Goal: Check status: Check status

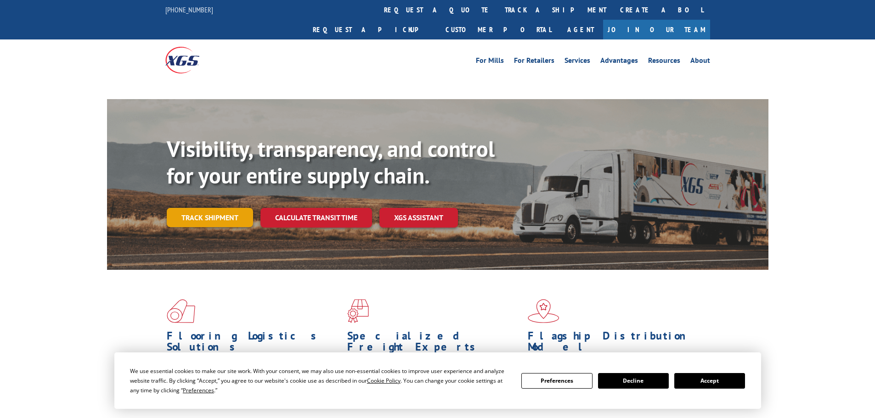
click at [234, 208] on link "Track shipment" at bounding box center [210, 217] width 86 height 19
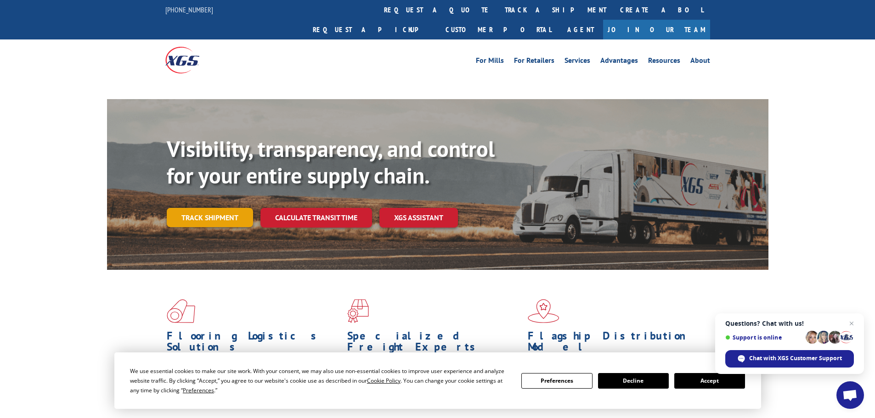
click at [184, 208] on link "Track shipment" at bounding box center [210, 217] width 86 height 19
click at [703, 382] on button "Accept" at bounding box center [709, 381] width 71 height 16
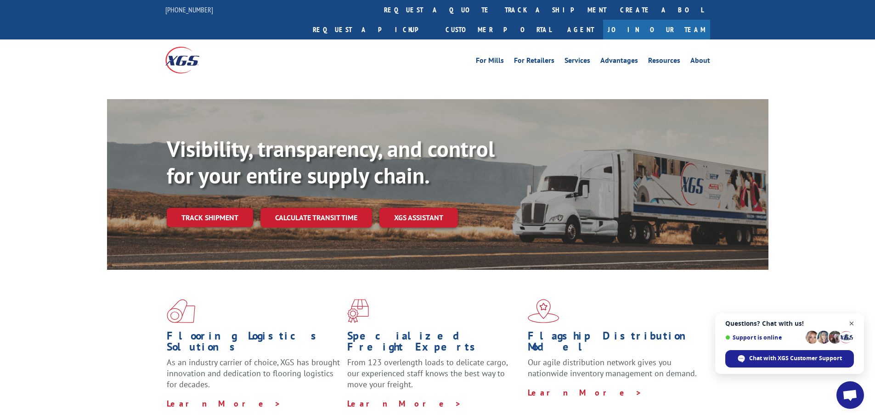
click at [852, 325] on span "Close chat" at bounding box center [851, 323] width 11 height 11
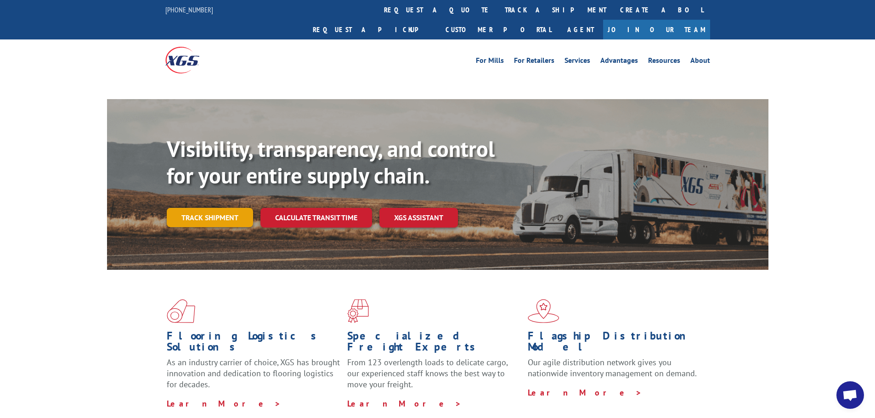
click at [207, 208] on link "Track shipment" at bounding box center [210, 217] width 86 height 19
click at [220, 208] on link "Track shipment" at bounding box center [210, 217] width 86 height 19
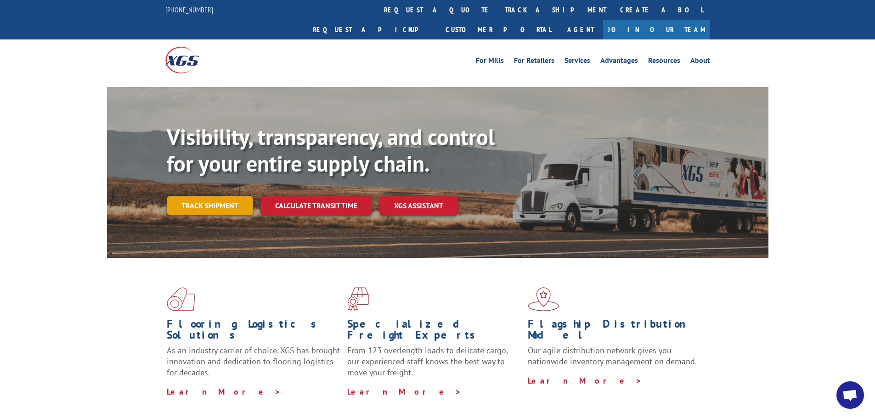
click at [229, 196] on link "Track shipment" at bounding box center [210, 205] width 86 height 19
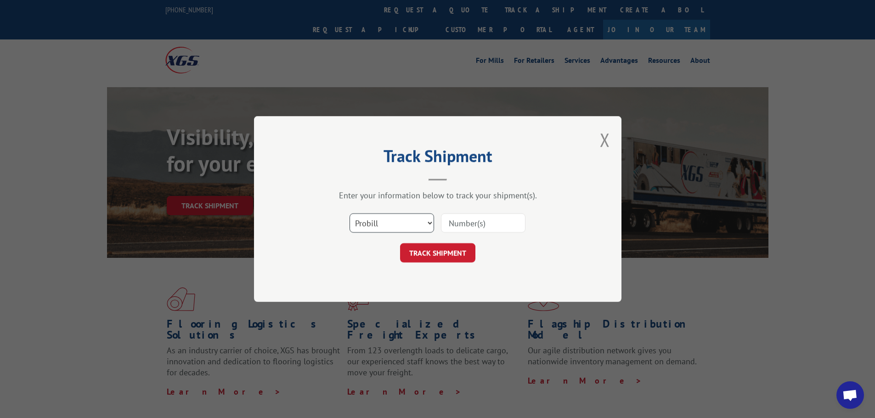
click at [415, 223] on select "Select category... Probill BOL PO" at bounding box center [392, 223] width 85 height 19
select select "po"
click at [350, 214] on select "Select category... Probill BOL PO" at bounding box center [392, 223] width 85 height 19
click at [457, 228] on input at bounding box center [483, 223] width 85 height 19
paste input "81504334"
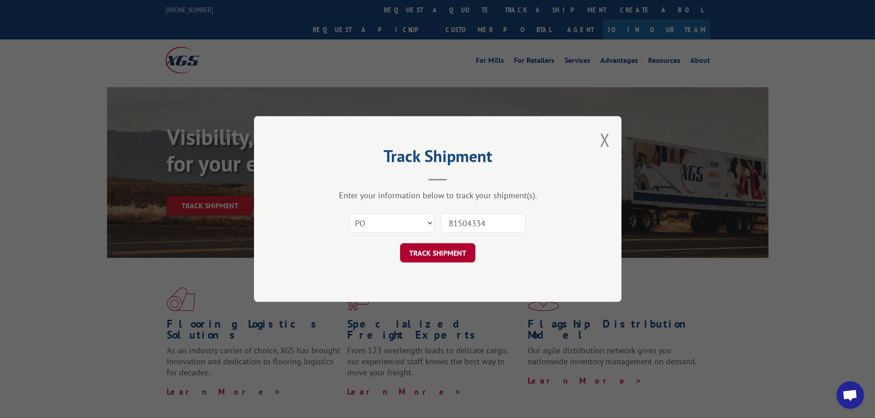
type input "81504334"
click at [456, 254] on button "TRACK SHIPMENT" at bounding box center [437, 252] width 75 height 19
